Goal: Find specific page/section

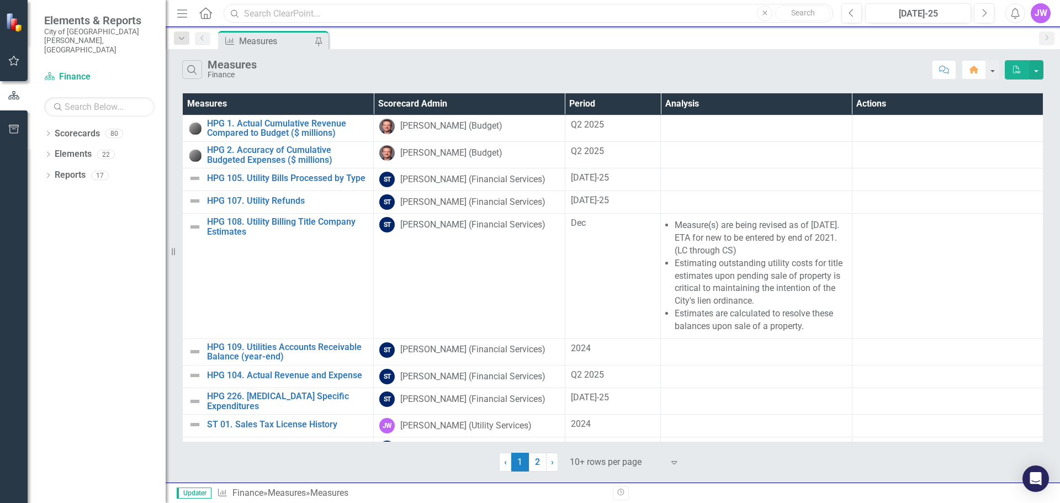
click at [304, 17] on input "text" at bounding box center [528, 13] width 609 height 19
click at [176, 123] on div "Measures Scorecard Admin Period Analysis Actions HPG 1. Actual Cumulative Reven…" at bounding box center [613, 281] width 894 height 381
click at [380, 6] on input "text" at bounding box center [528, 13] width 609 height 19
type input "c"
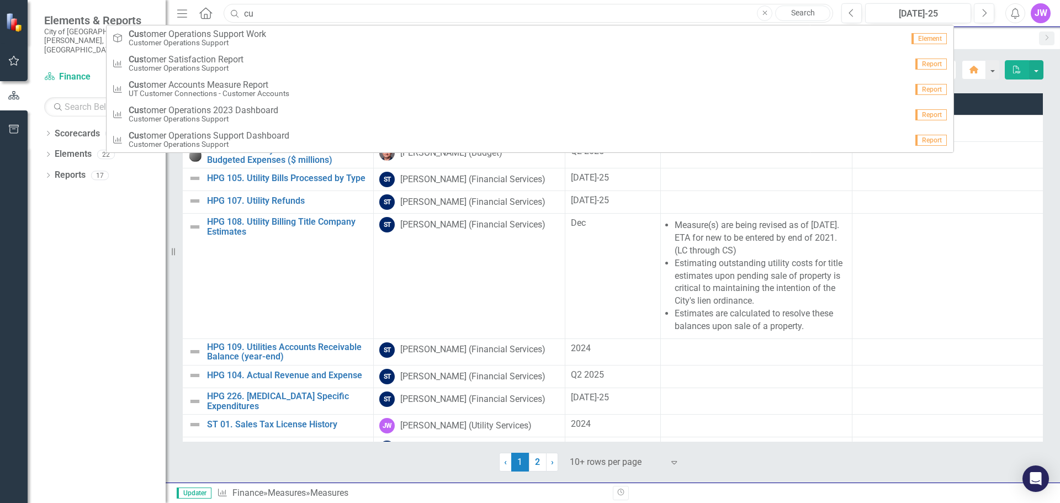
type input "c"
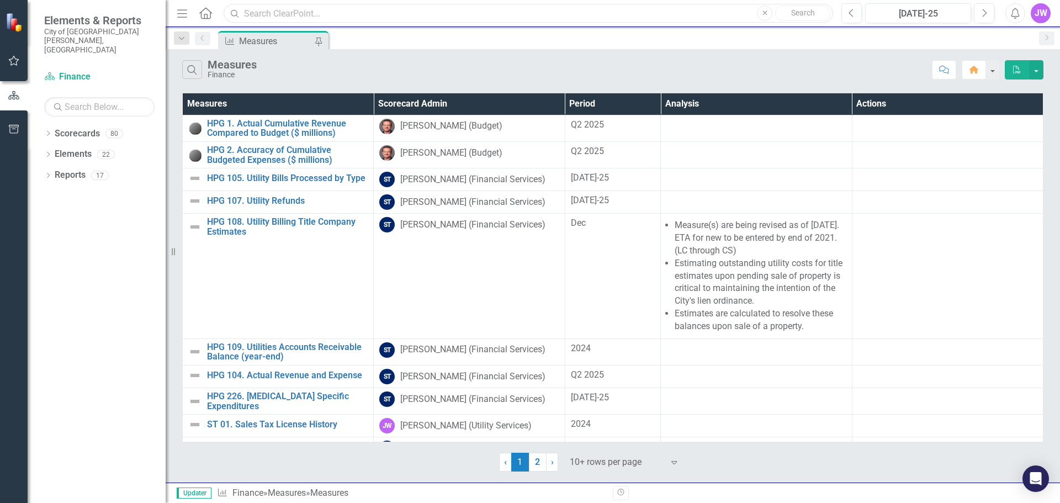
click at [301, 16] on input "text" at bounding box center [528, 13] width 609 height 19
type input "c"
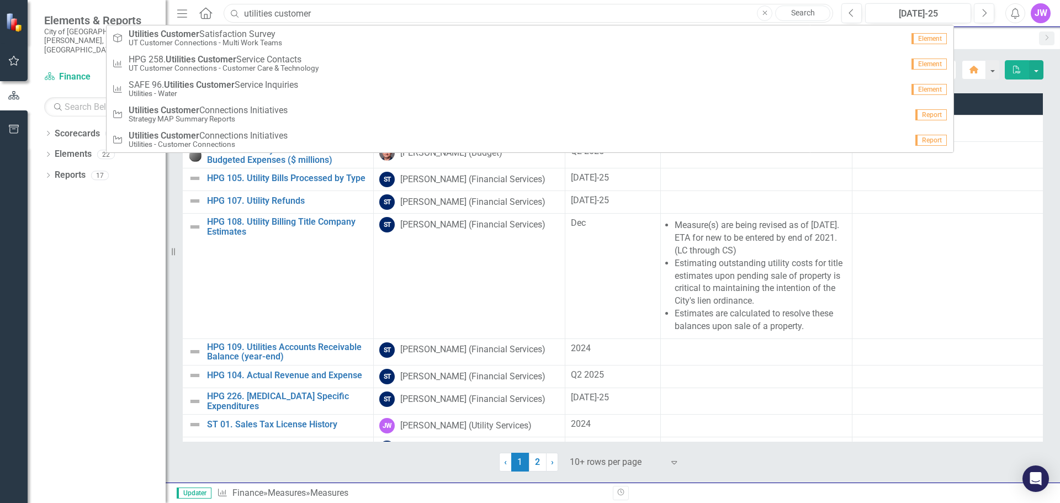
type input "utilities customer"
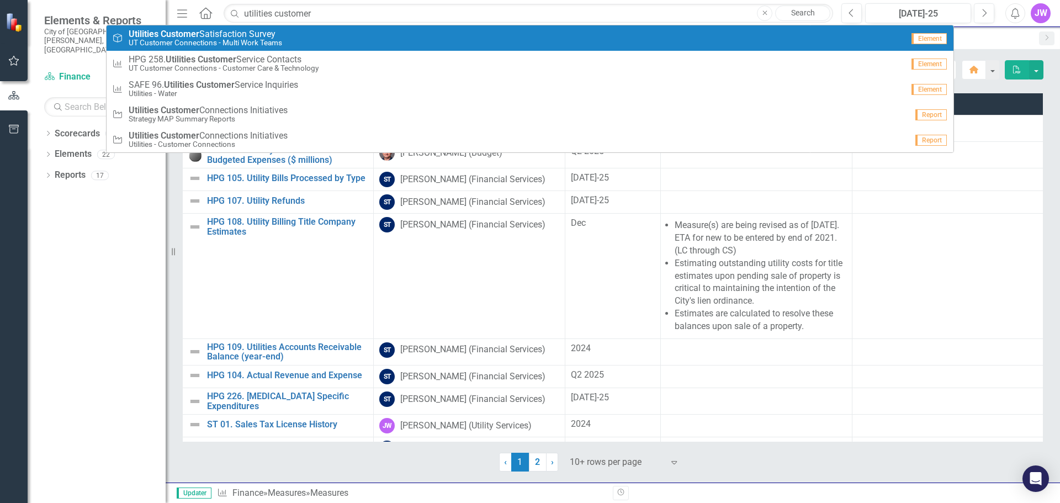
click at [241, 40] on small "UT Customer Connections - Multi Work Teams" at bounding box center [205, 43] width 153 height 8
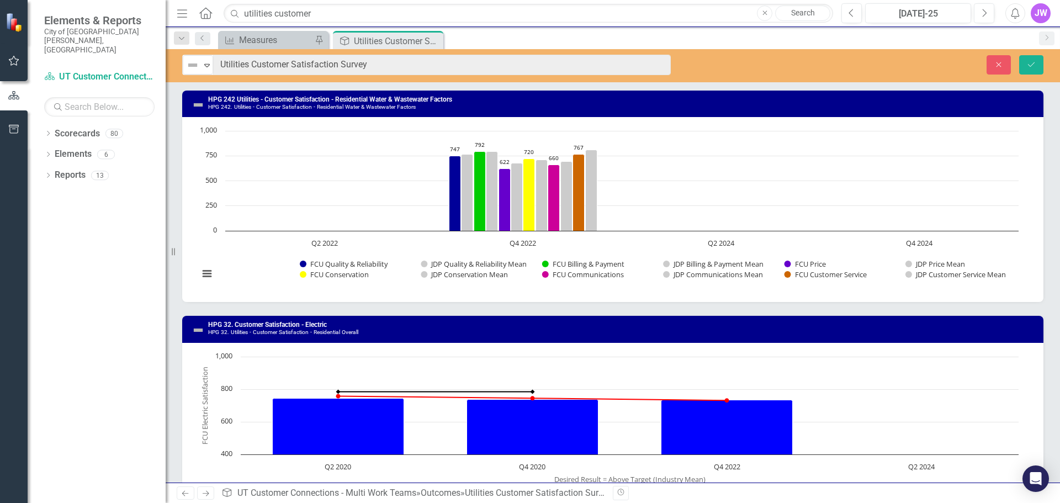
click at [770, 67] on div "Close Save" at bounding box center [874, 64] width 356 height 19
click at [114, 235] on div "Dropdown Scorecards 80 Dropdown Recovery Plan Scorecard Recovery Plan Theme: He…" at bounding box center [97, 314] width 138 height 378
